Goal: Task Accomplishment & Management: Use online tool/utility

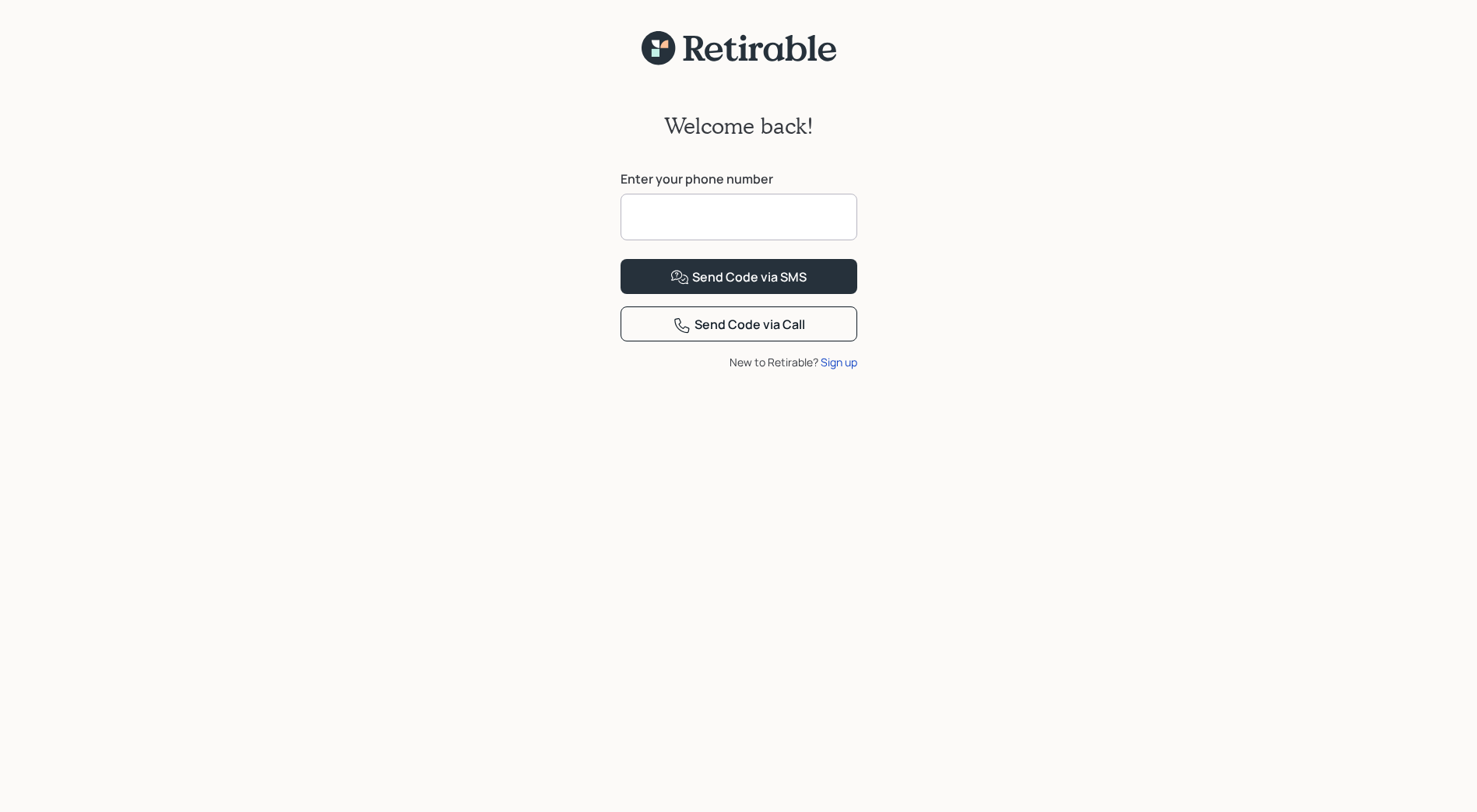
click at [687, 214] on input at bounding box center [738, 217] width 236 height 47
type input "**********"
click at [759, 287] on div "Send Code via SMS" at bounding box center [738, 278] width 136 height 19
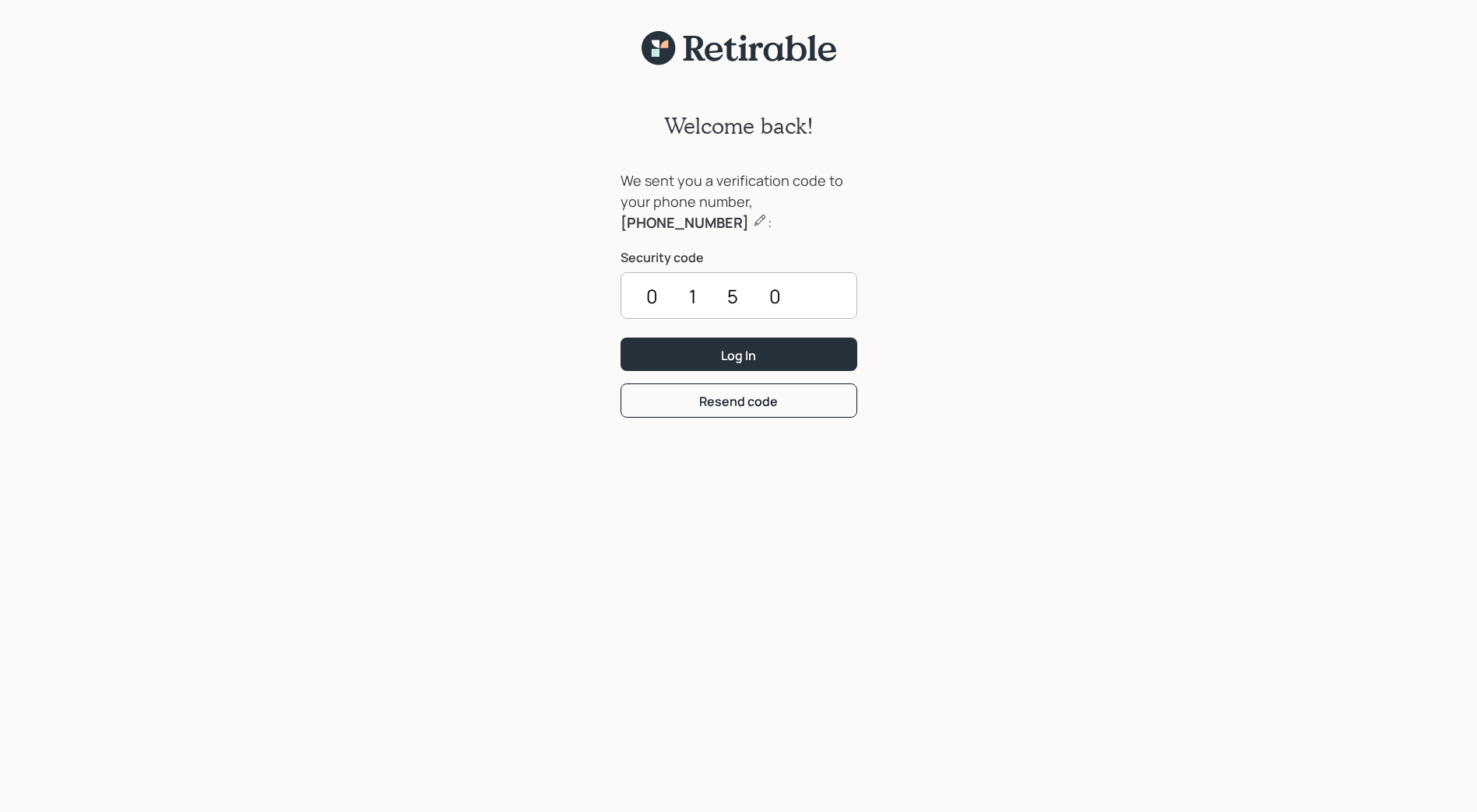
type input "0150"
click at [620, 338] on button "Log In" at bounding box center [738, 354] width 236 height 33
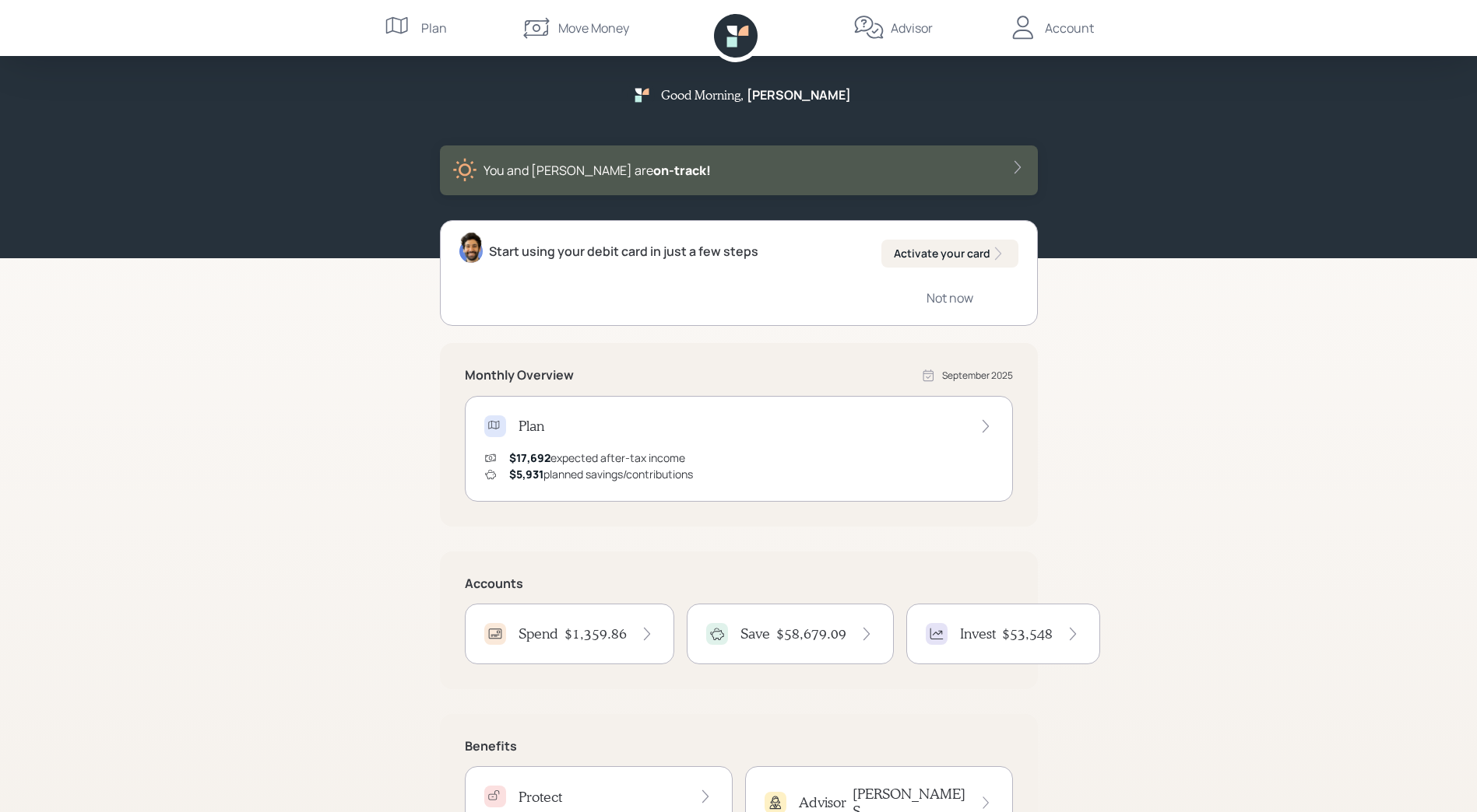
click at [583, 628] on h4 "$1,359.86" at bounding box center [595, 634] width 62 height 17
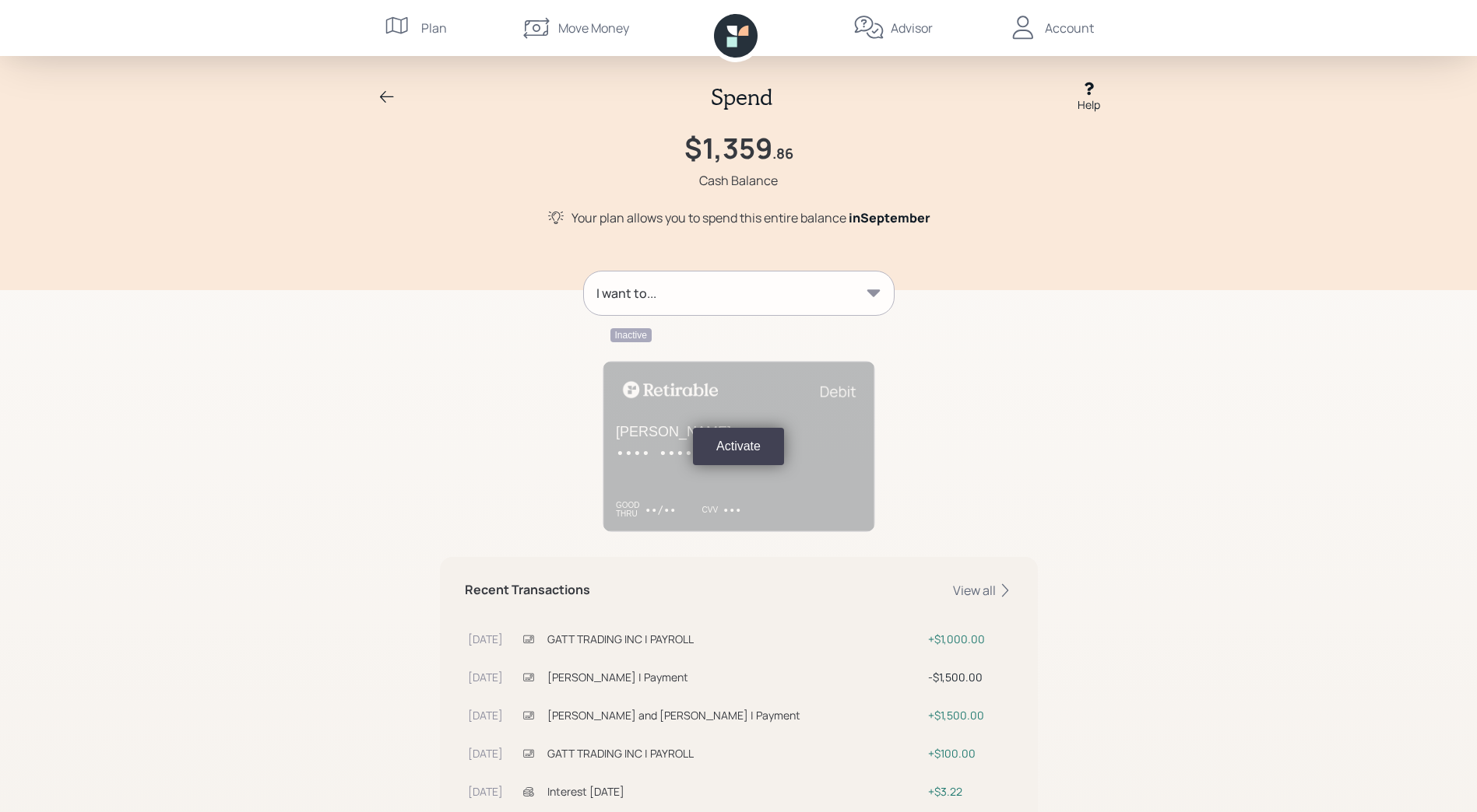
click at [772, 298] on div "I want to..." at bounding box center [738, 293] width 310 height 43
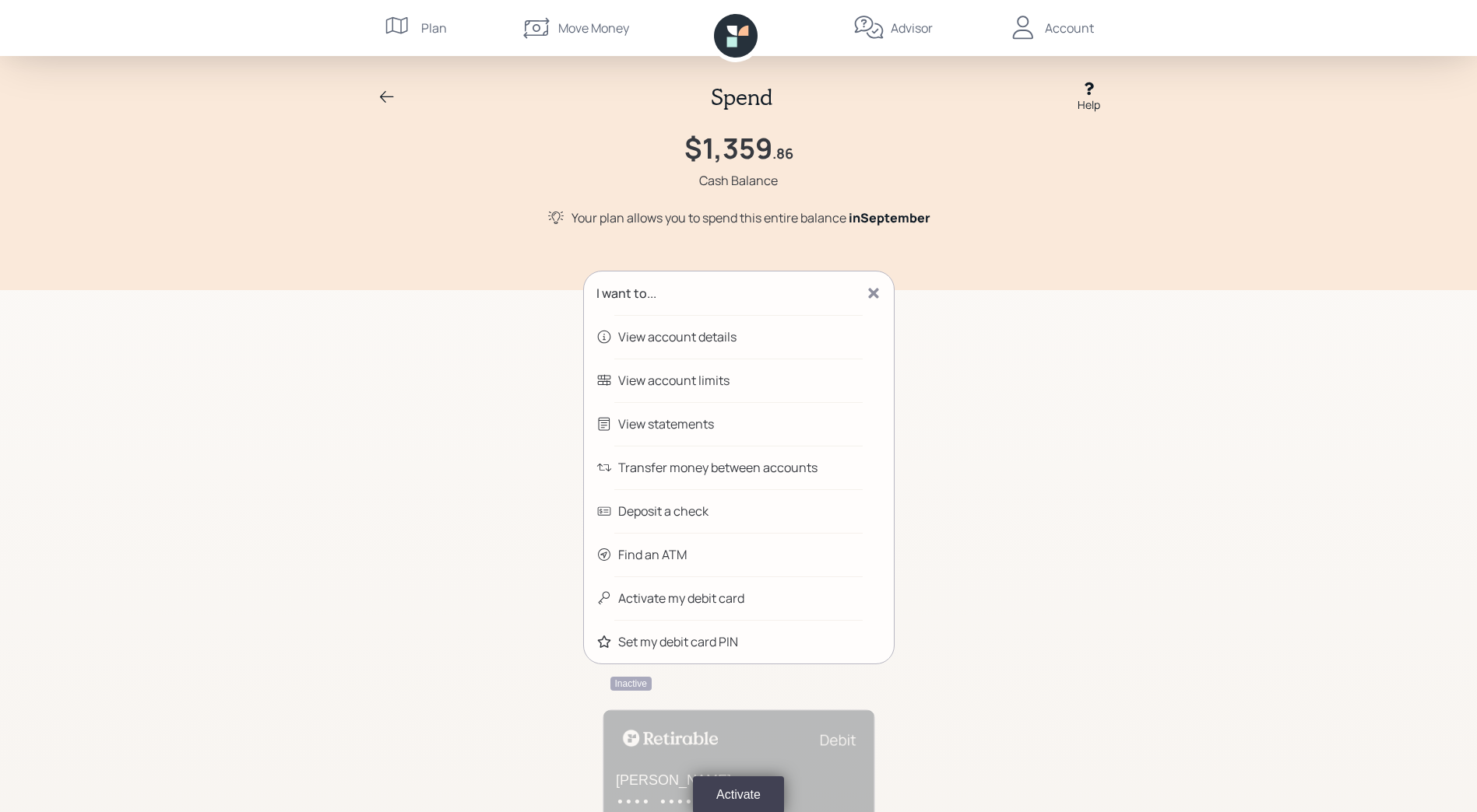
click at [709, 472] on div "Transfer money between accounts" at bounding box center [717, 467] width 199 height 19
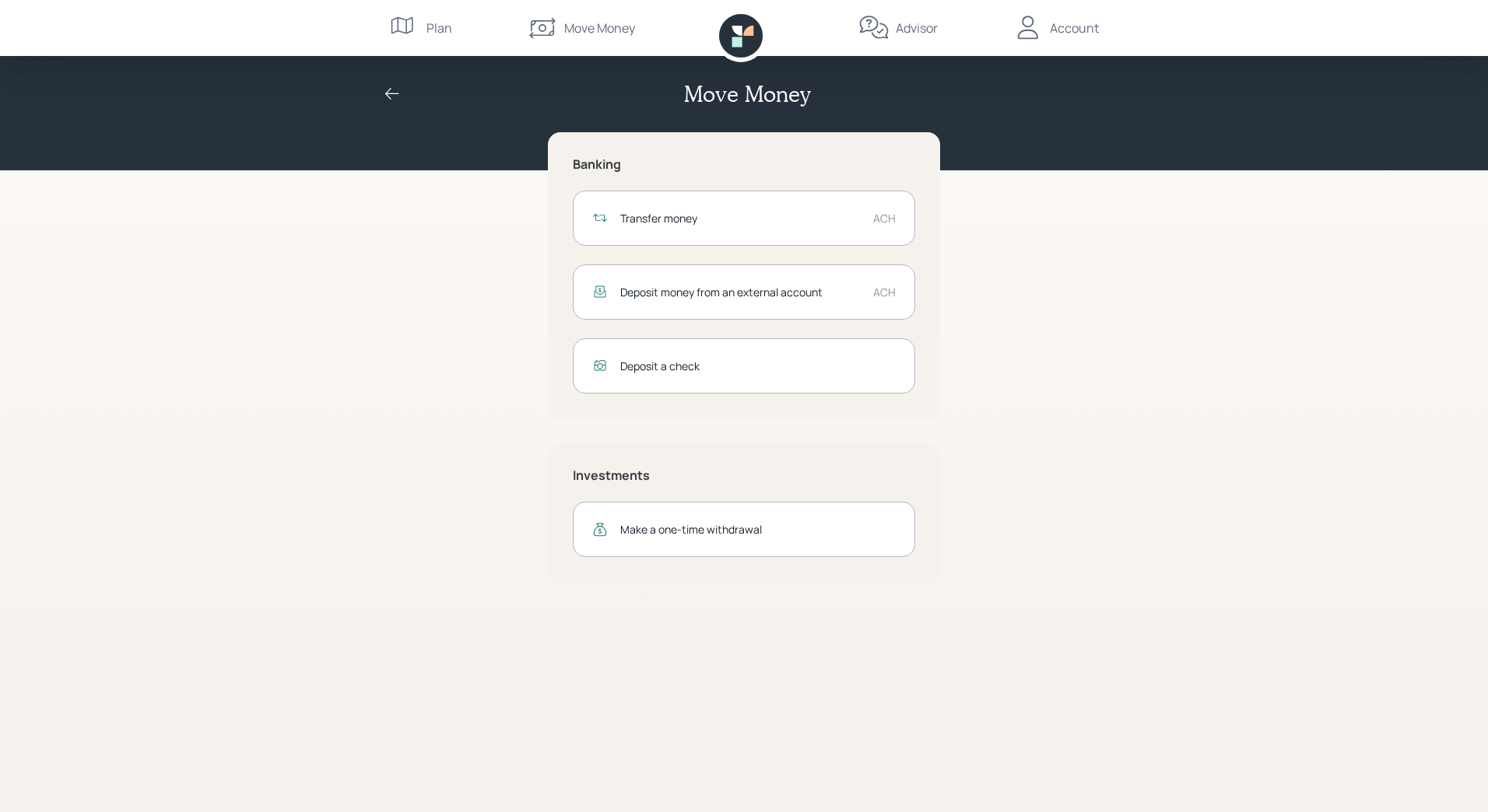
click at [711, 297] on div "Deposit money from an external account" at bounding box center [740, 292] width 241 height 16
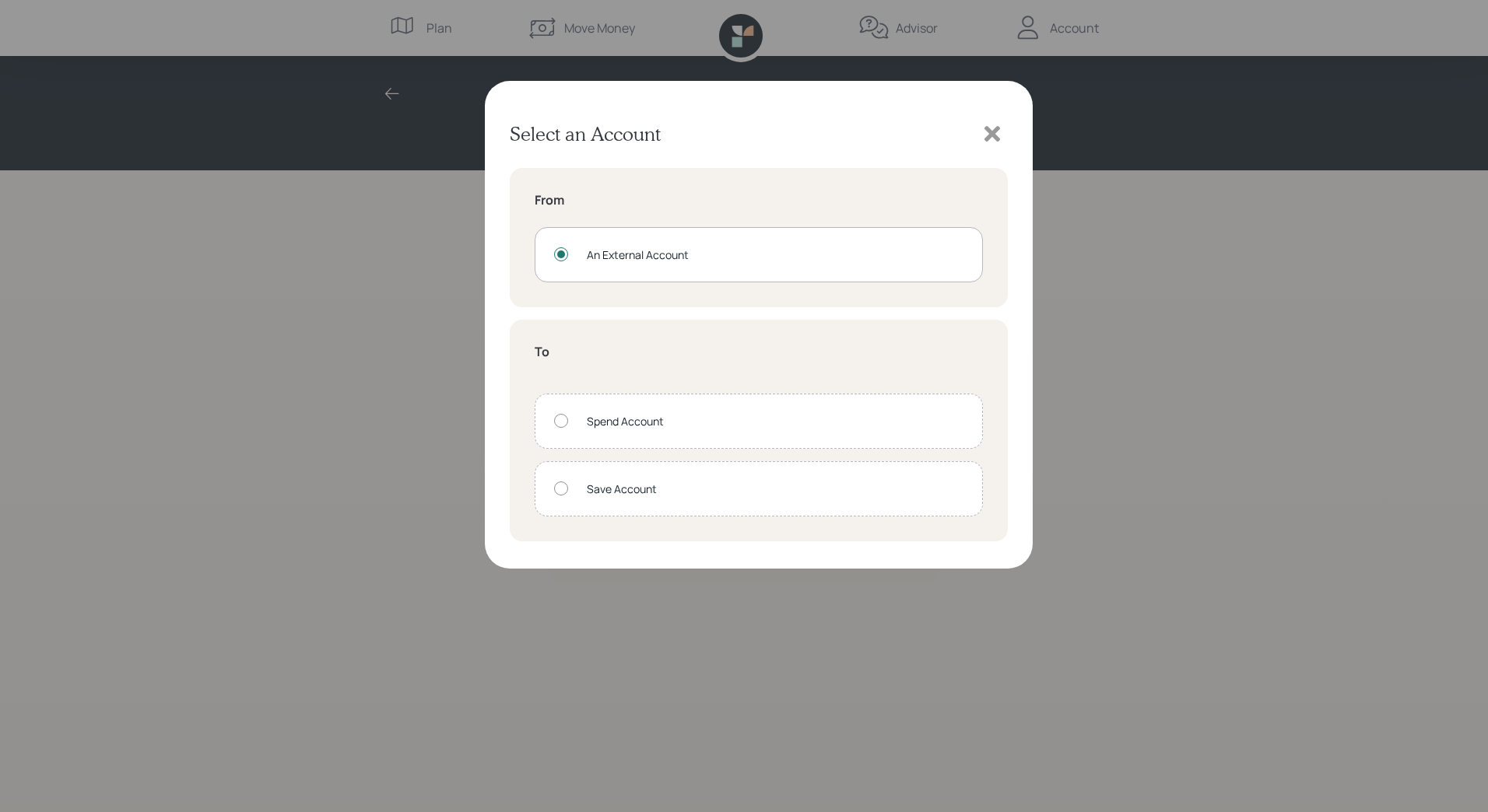
click at [702, 254] on div "An External Account" at bounding box center [775, 255] width 377 height 16
click at [1002, 130] on icon at bounding box center [992, 134] width 23 height 23
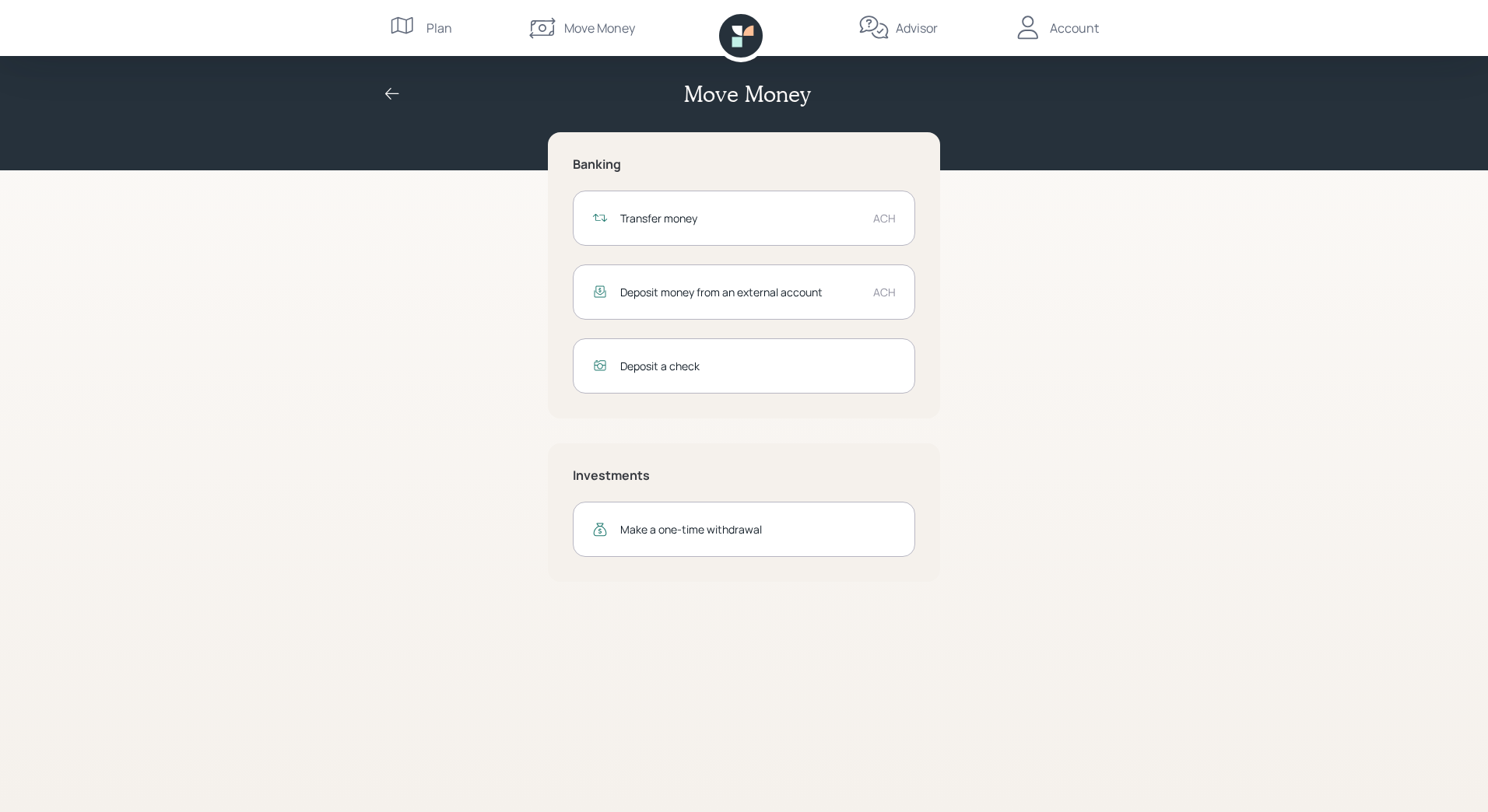
click at [392, 94] on icon at bounding box center [392, 94] width 19 height 19
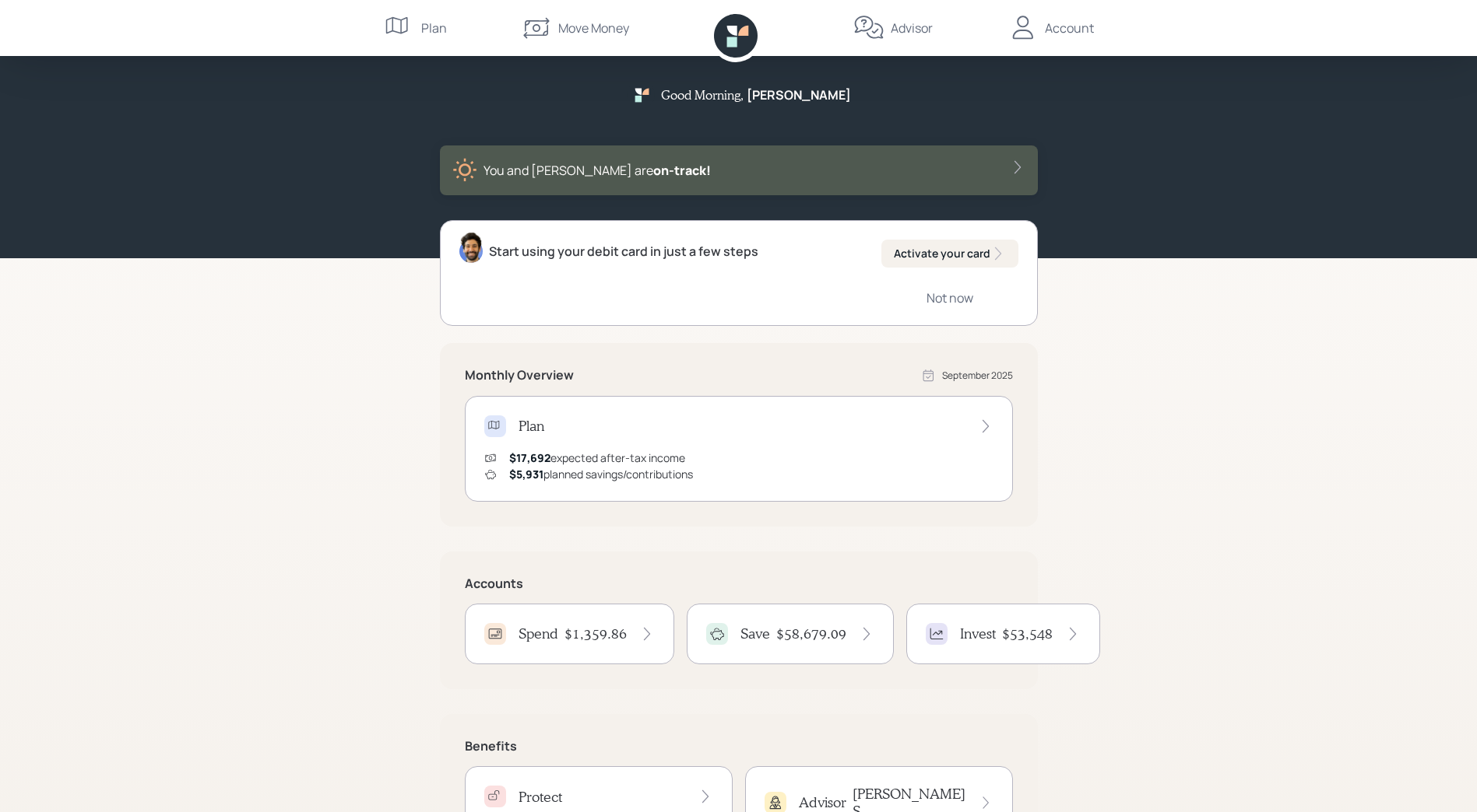
click at [575, 25] on div "Move Money" at bounding box center [593, 28] width 71 height 19
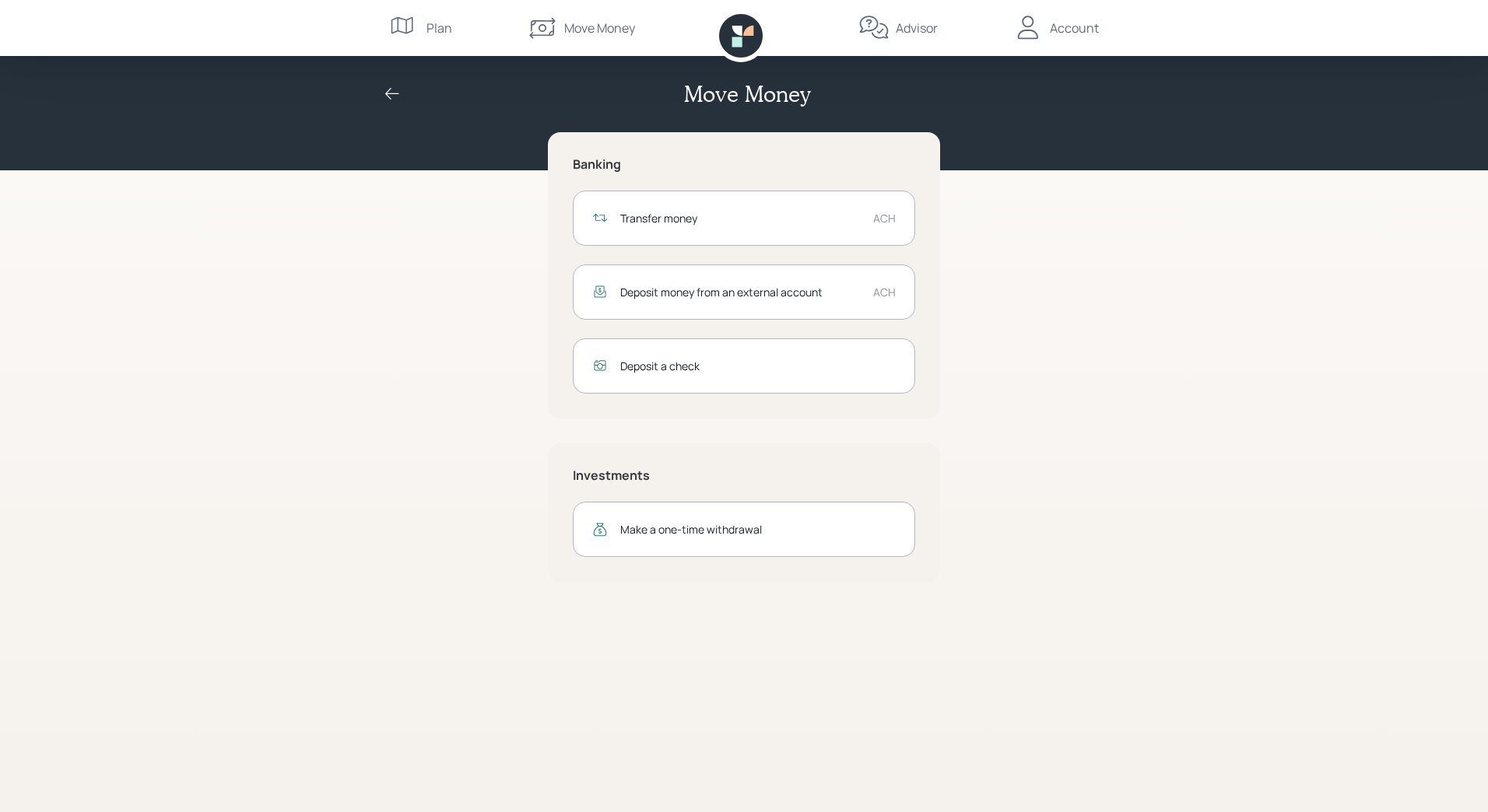
click at [692, 214] on div "Transfer money" at bounding box center [740, 218] width 241 height 16
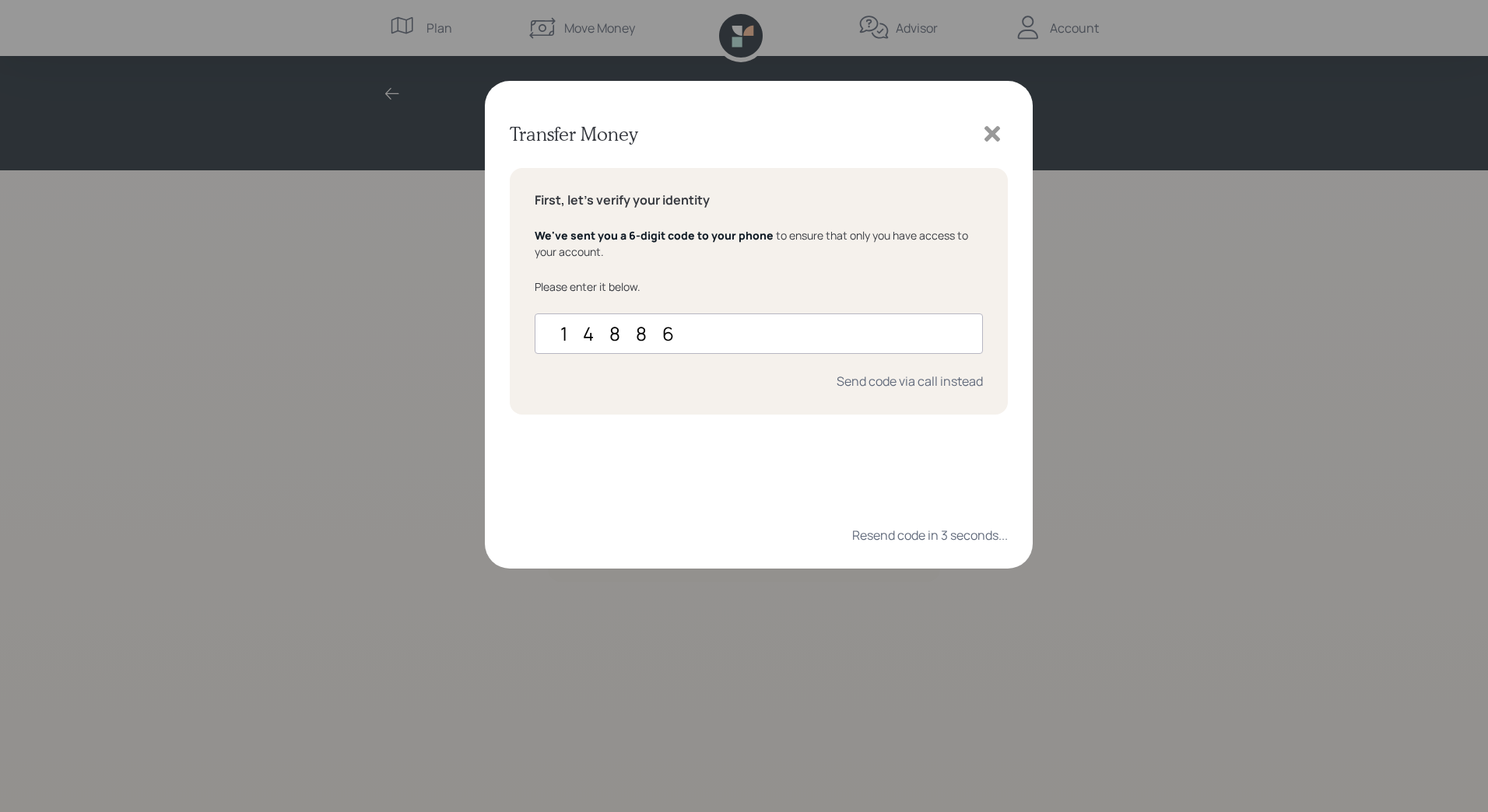
type input "148869"
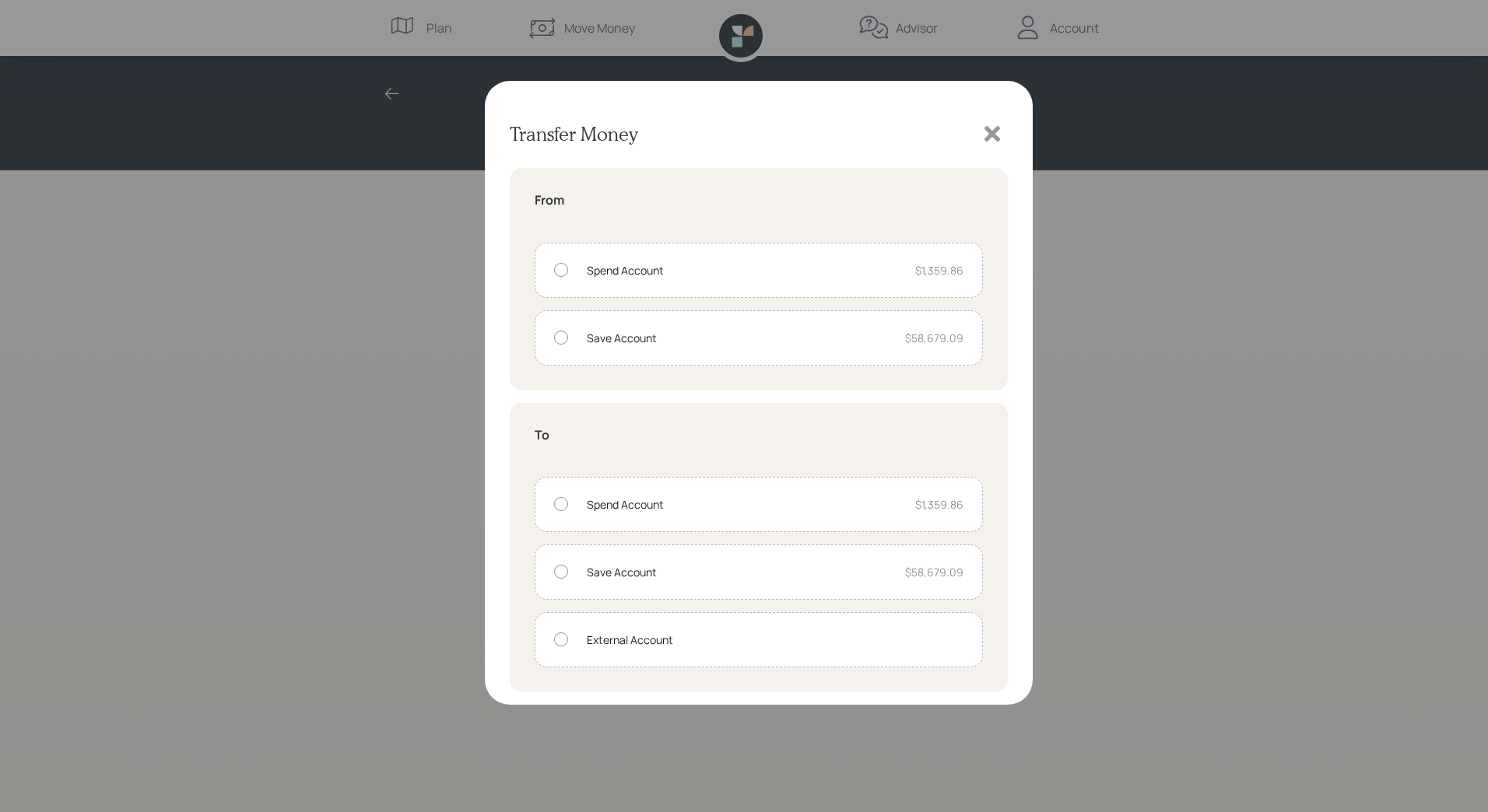
click at [646, 272] on div "Spend Account" at bounding box center [744, 270] width 315 height 16
radio input "true"
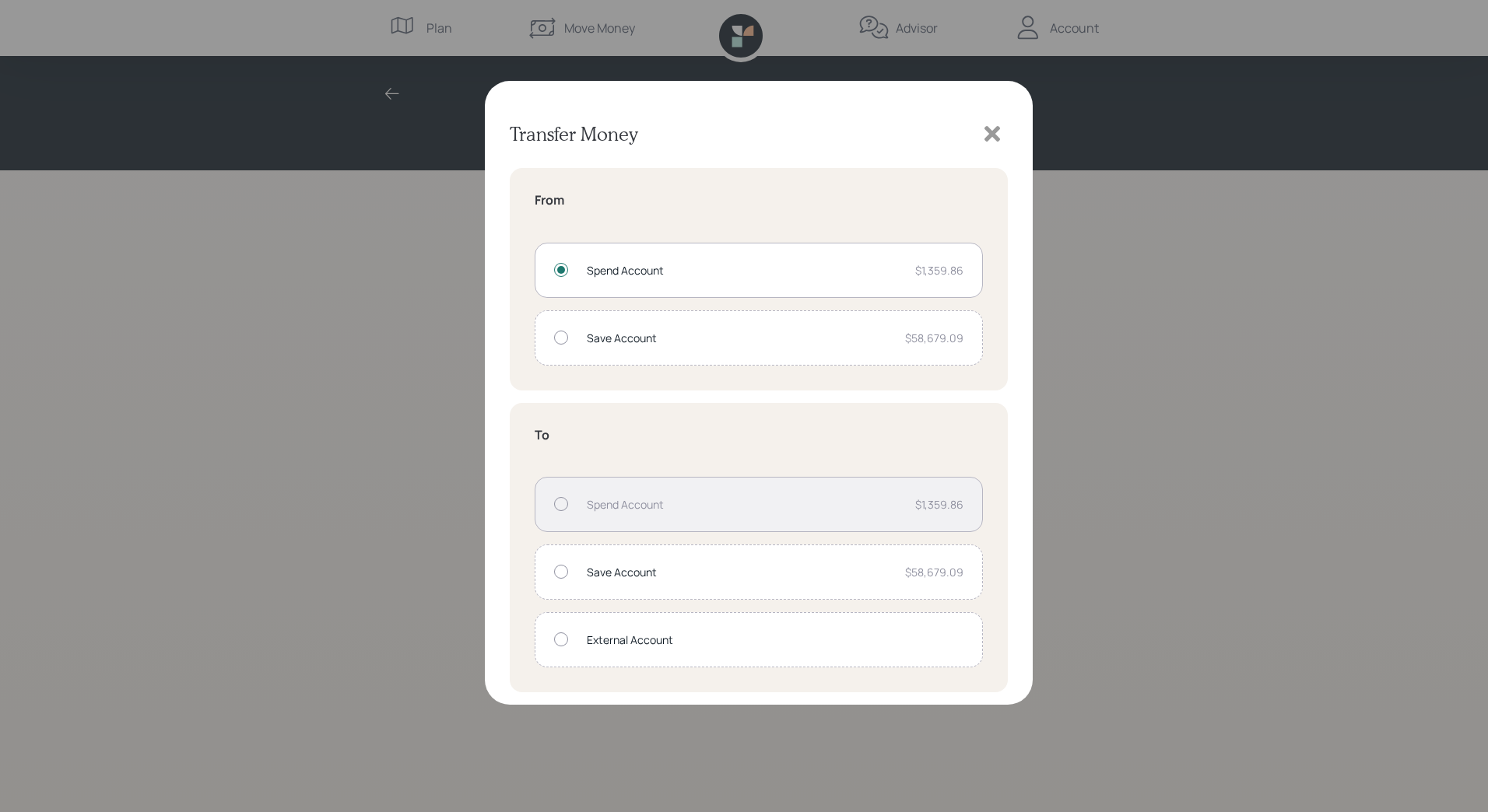
click at [611, 577] on div "Save Account" at bounding box center [739, 572] width 306 height 16
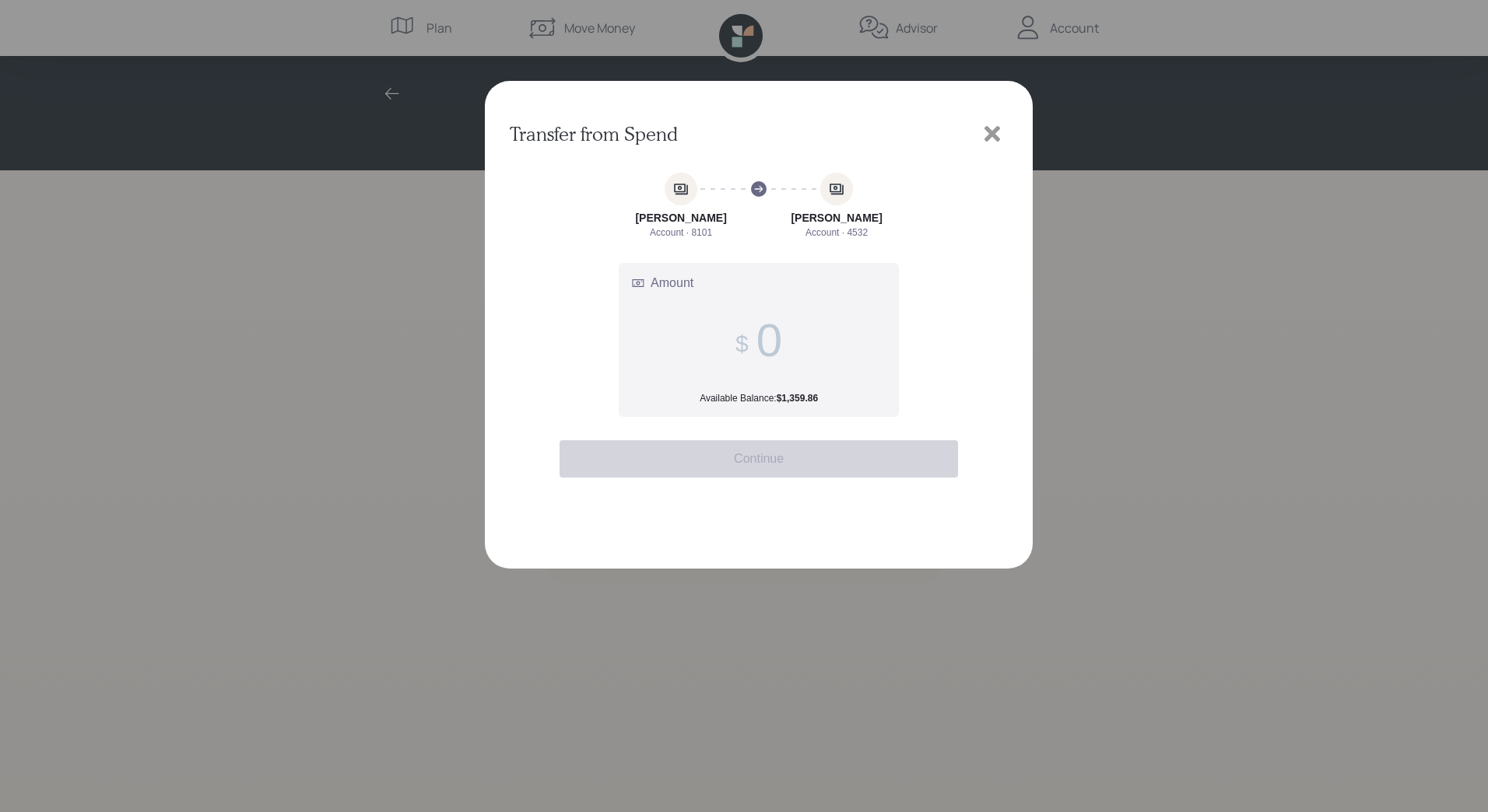
click at [744, 316] on span at bounding box center [759, 341] width 47 height 54
click at [756, 316] on input "Amount Available Balance: $1,359.86" at bounding box center [769, 341] width 25 height 54
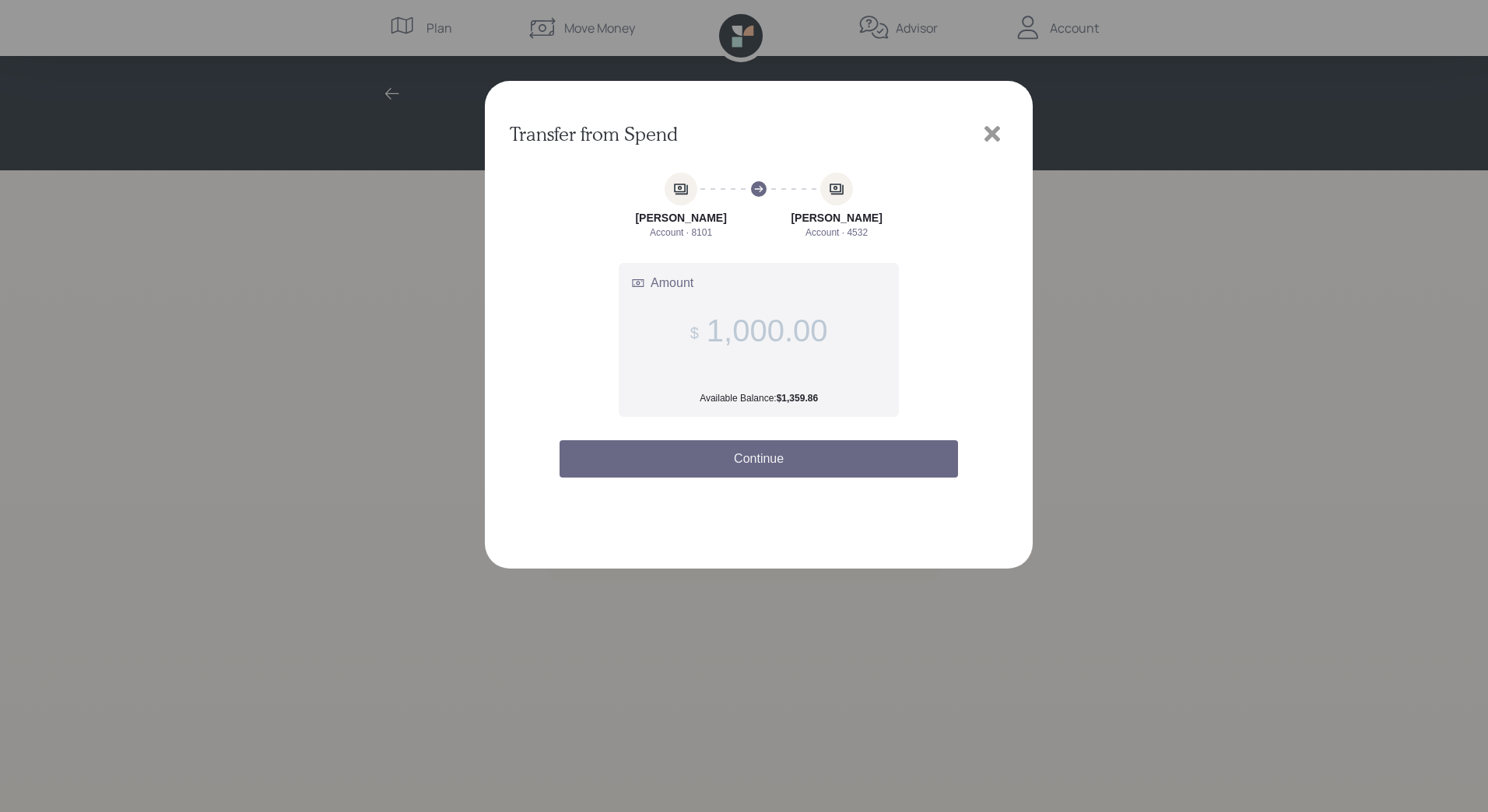
type input "1,000.00"
click at [775, 461] on button "Continue" at bounding box center [759, 459] width 398 height 37
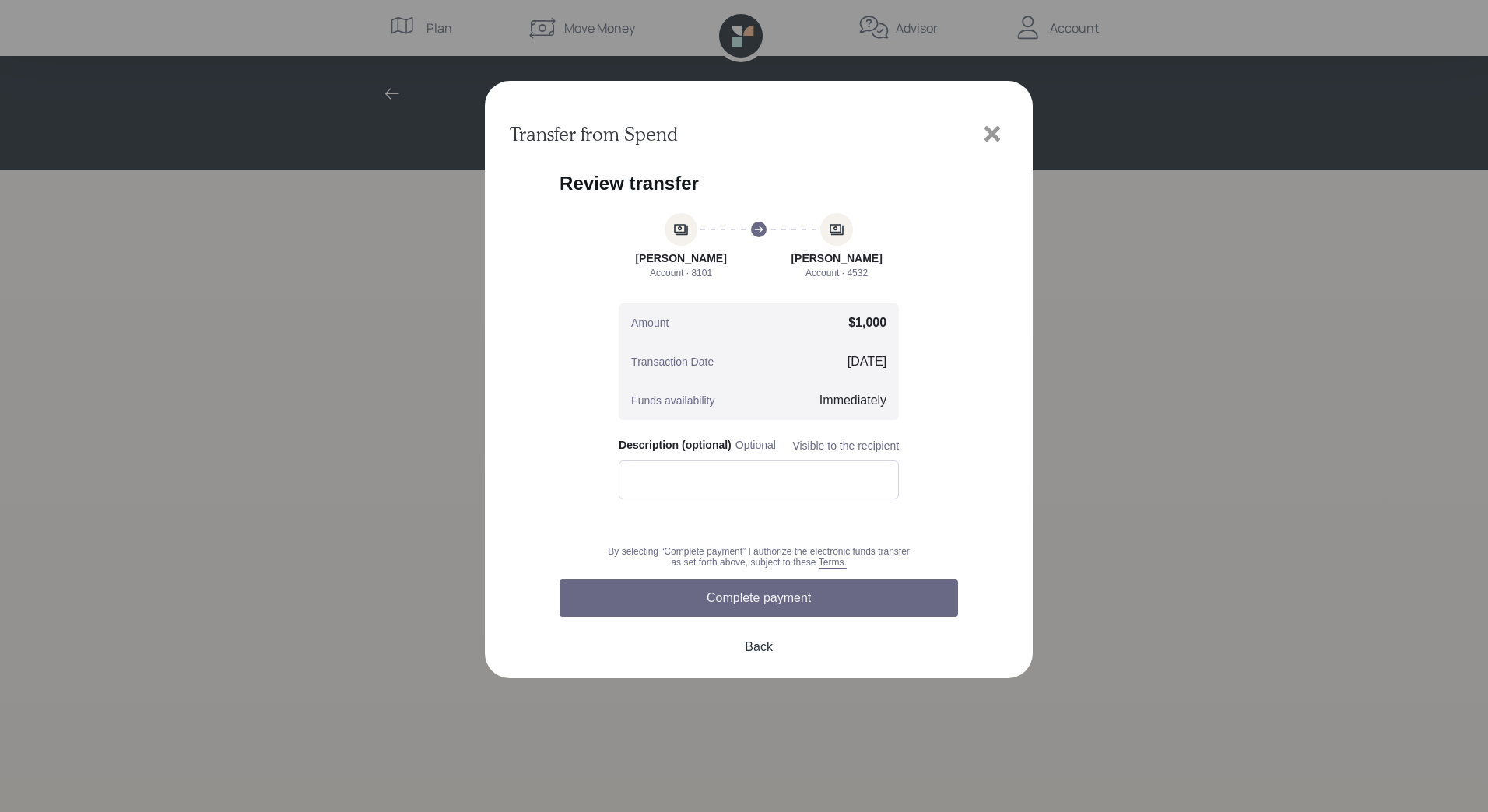
click at [744, 599] on button "Complete payment" at bounding box center [759, 598] width 398 height 37
